Goal: Find specific page/section: Find specific page/section

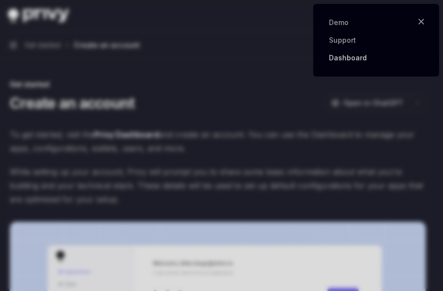
click at [352, 60] on link "Dashboard" at bounding box center [376, 58] width 94 height 10
type textarea "*"
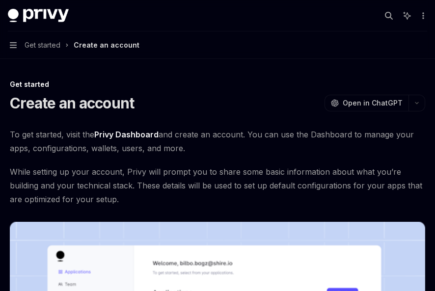
type textarea "*"
click at [426, 15] on icon "More actions" at bounding box center [424, 16] width 8 height 8
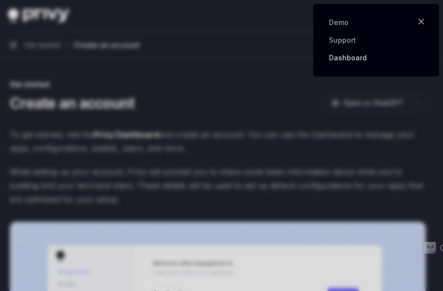
click at [375, 56] on link "Dashboard" at bounding box center [376, 58] width 94 height 10
